Goal: Task Accomplishment & Management: Manage account settings

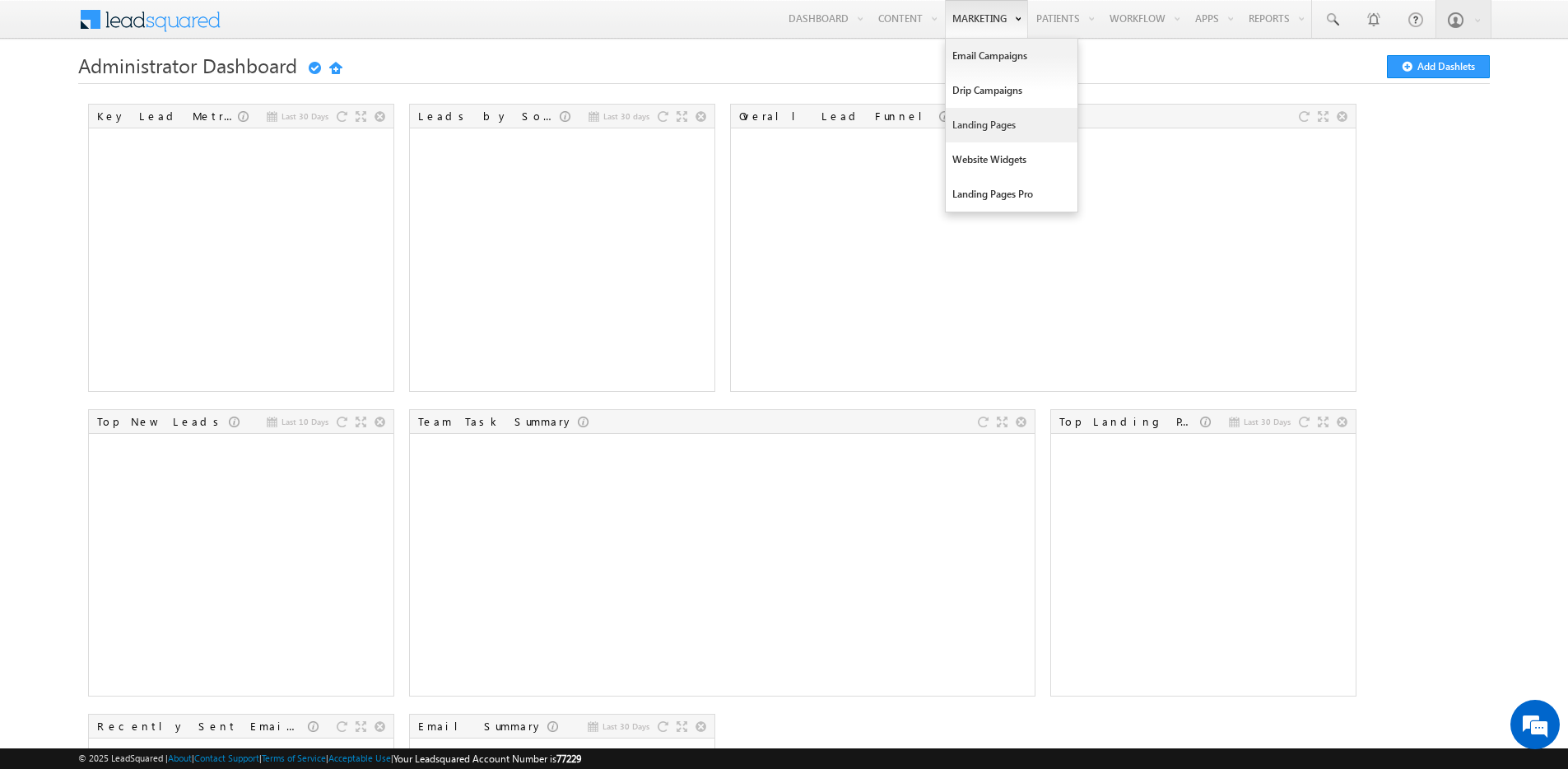
click at [990, 127] on link "Landing Pages" at bounding box center [1011, 125] width 132 height 34
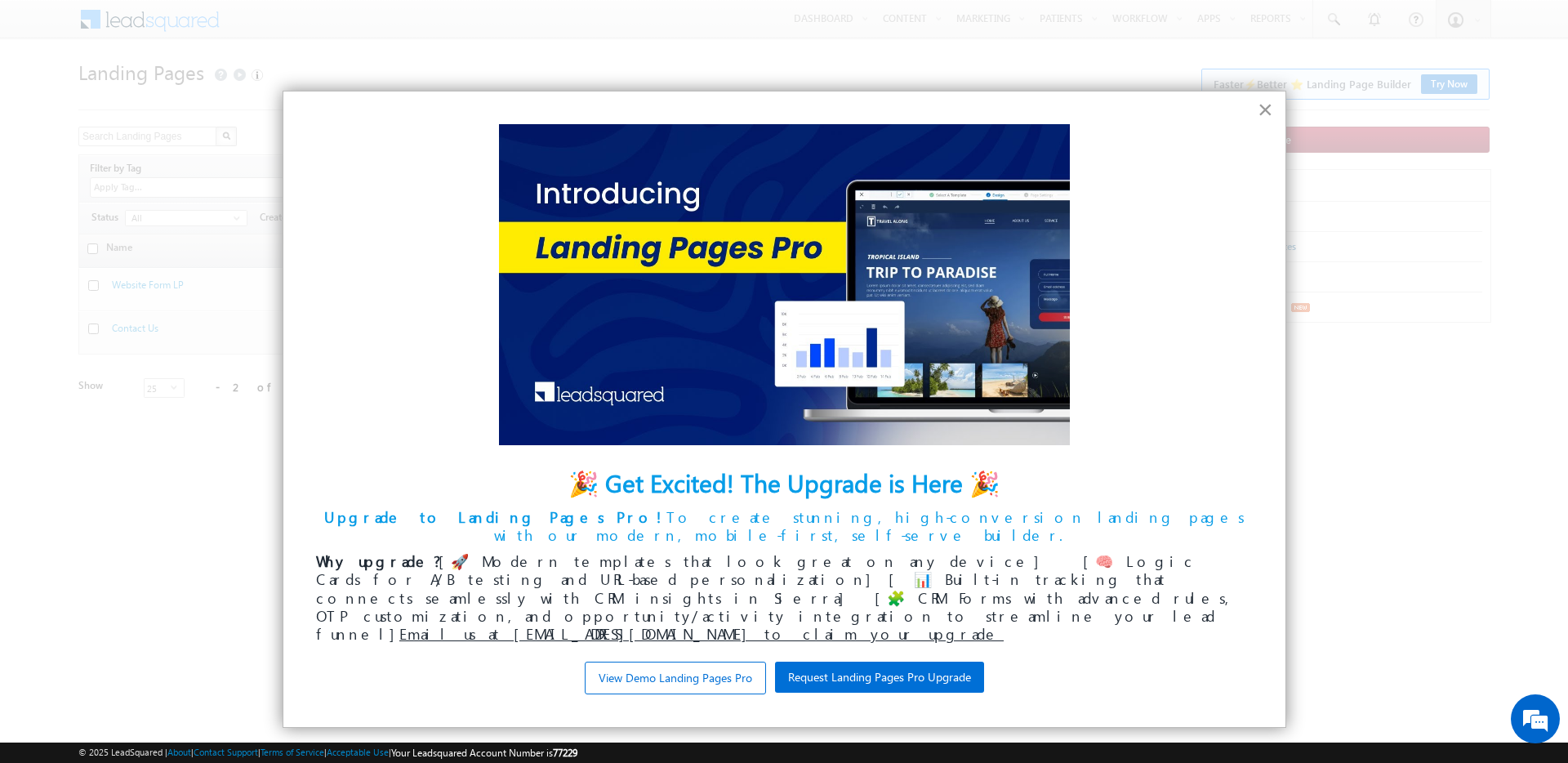
click at [1259, 107] on button "×" at bounding box center [1265, 109] width 15 height 27
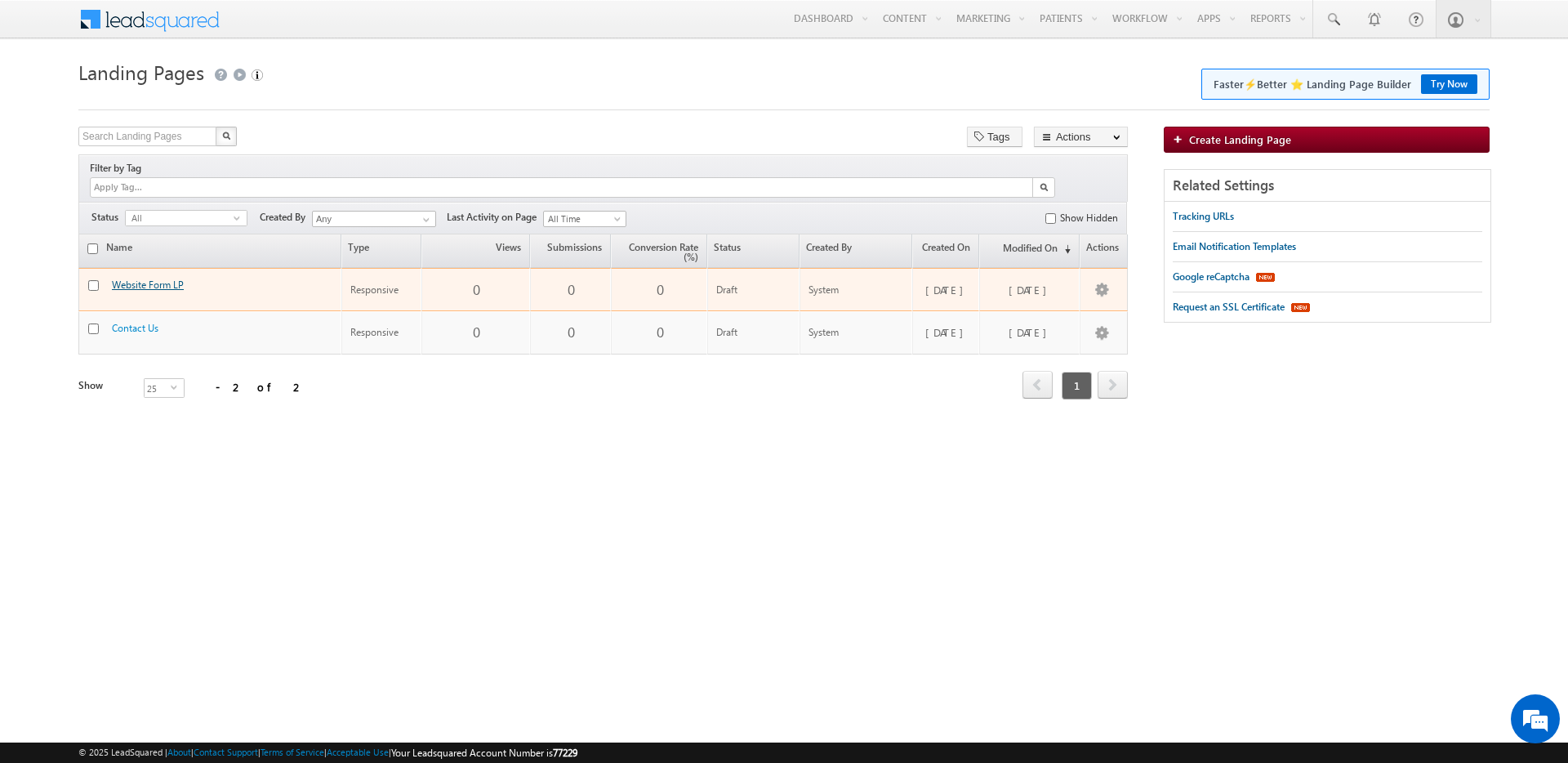
click at [146, 279] on link "Website Form LP" at bounding box center [148, 285] width 72 height 12
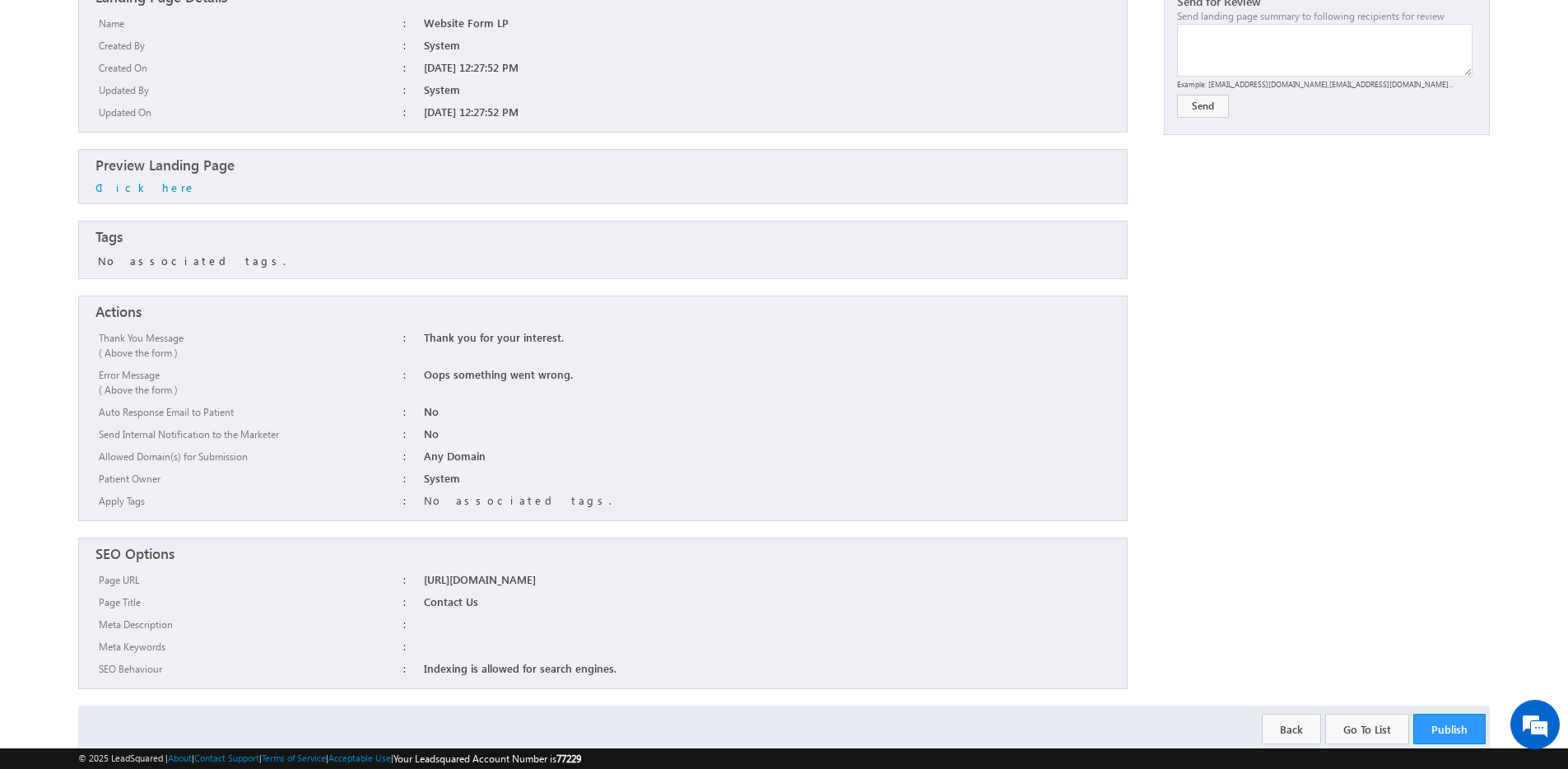
scroll to position [199, 0]
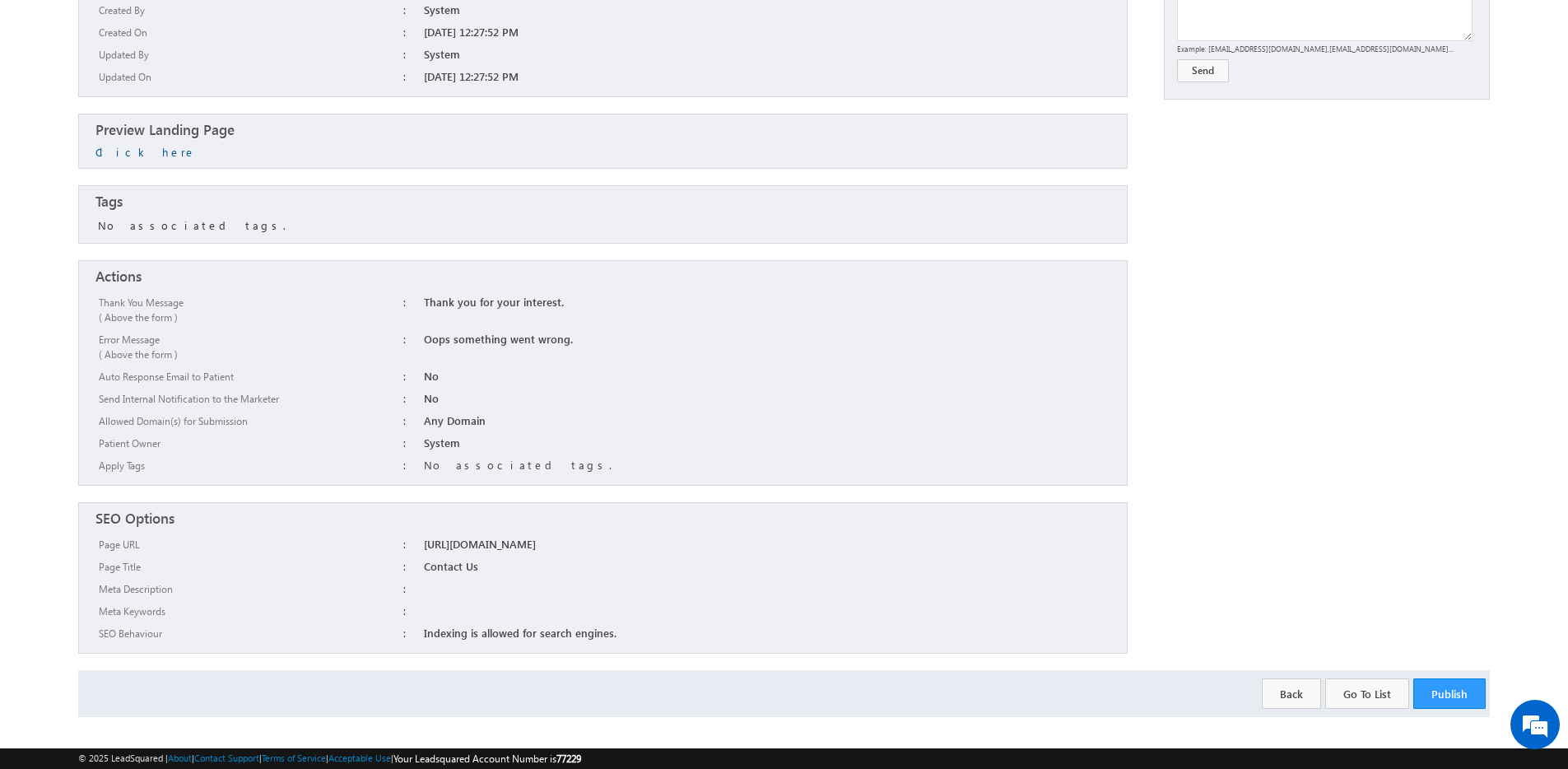
click at [132, 150] on link "Click here" at bounding box center [146, 152] width 101 height 14
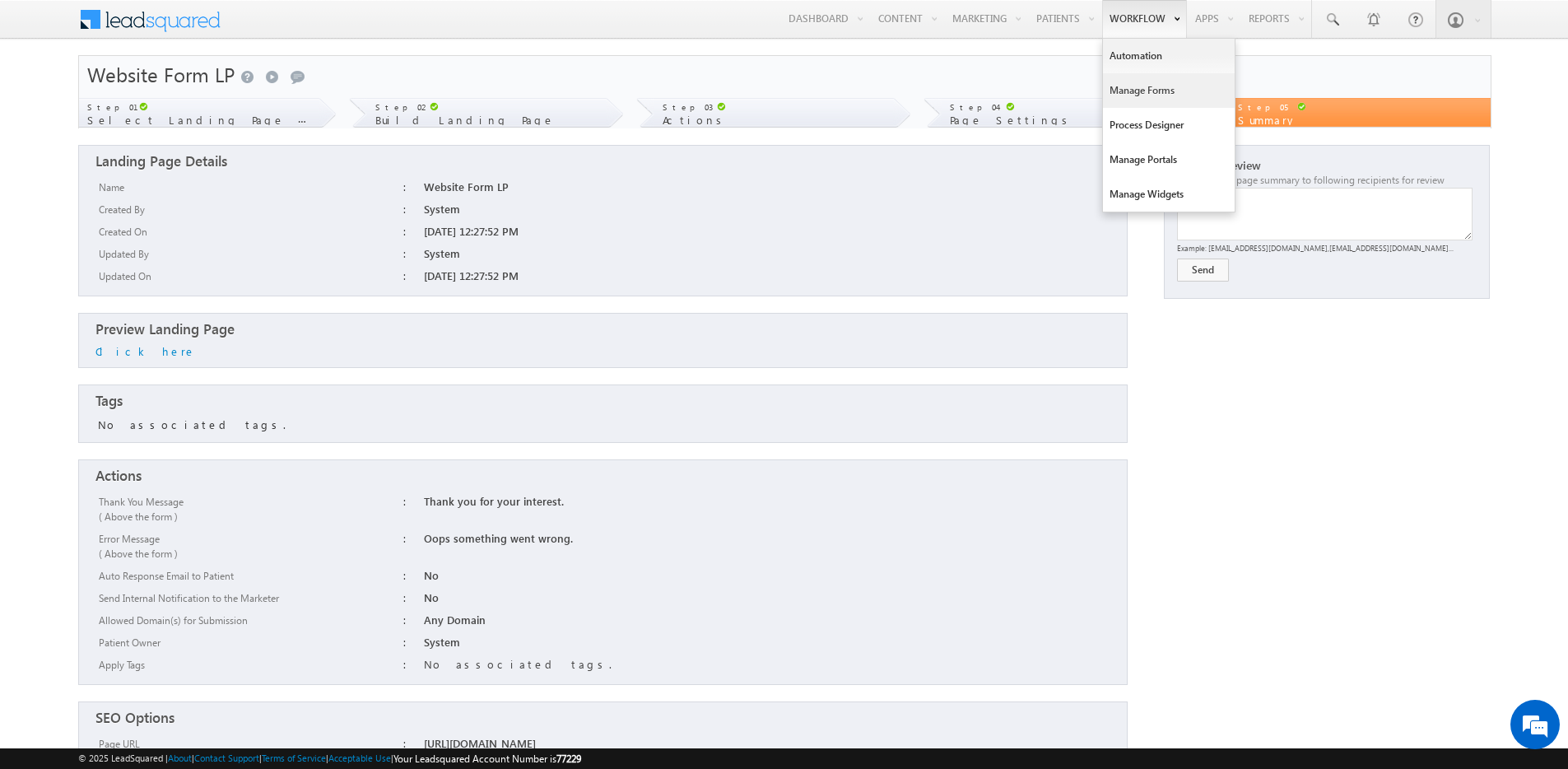
click at [1147, 83] on link "Manage Forms" at bounding box center [1169, 91] width 132 height 34
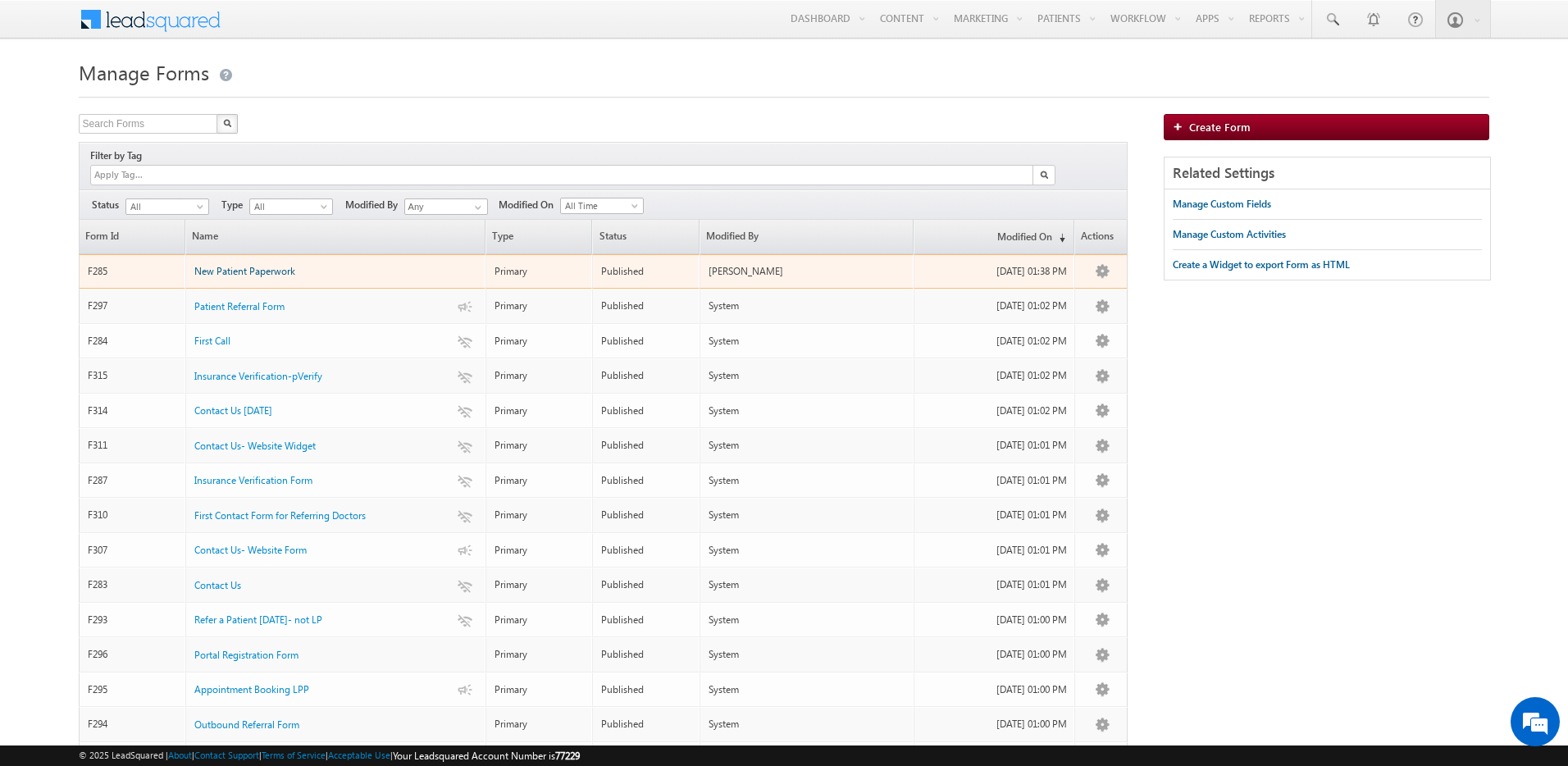
click at [245, 264] on span "New Patient Paperwork" at bounding box center [244, 271] width 100 height 12
